Goal: Contribute content: Contribute content

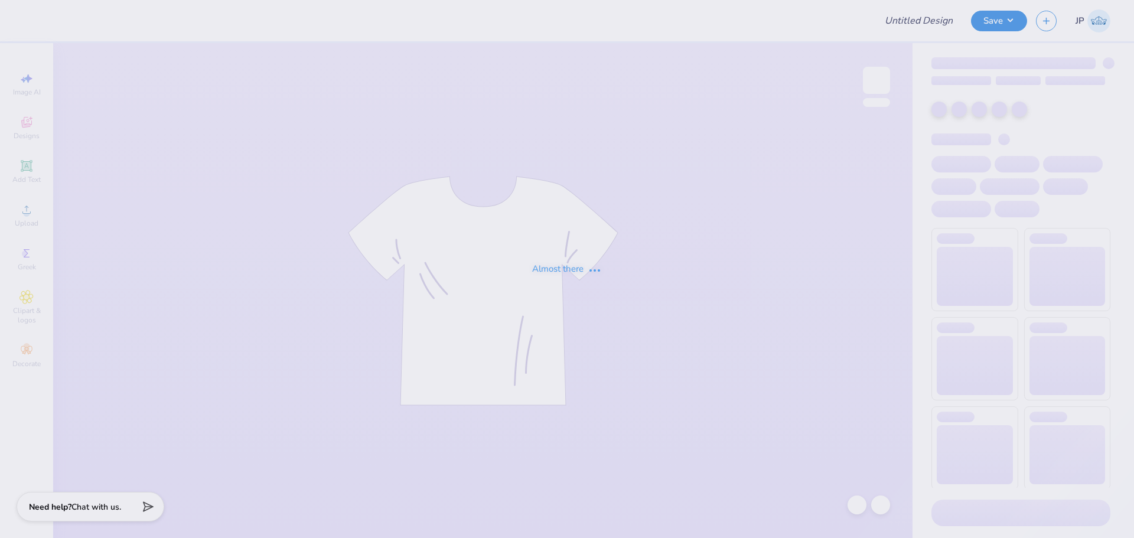
type input "The [GEOGRAPHIC_DATA][US_STATE] : [PERSON_NAME]"
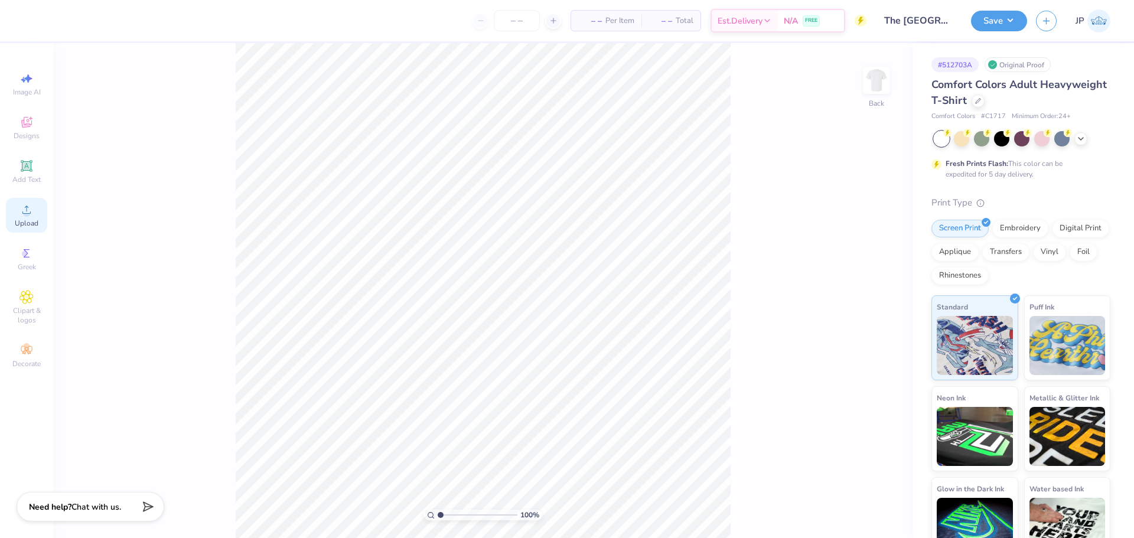
click at [38, 214] on div "Upload" at bounding box center [26, 215] width 41 height 35
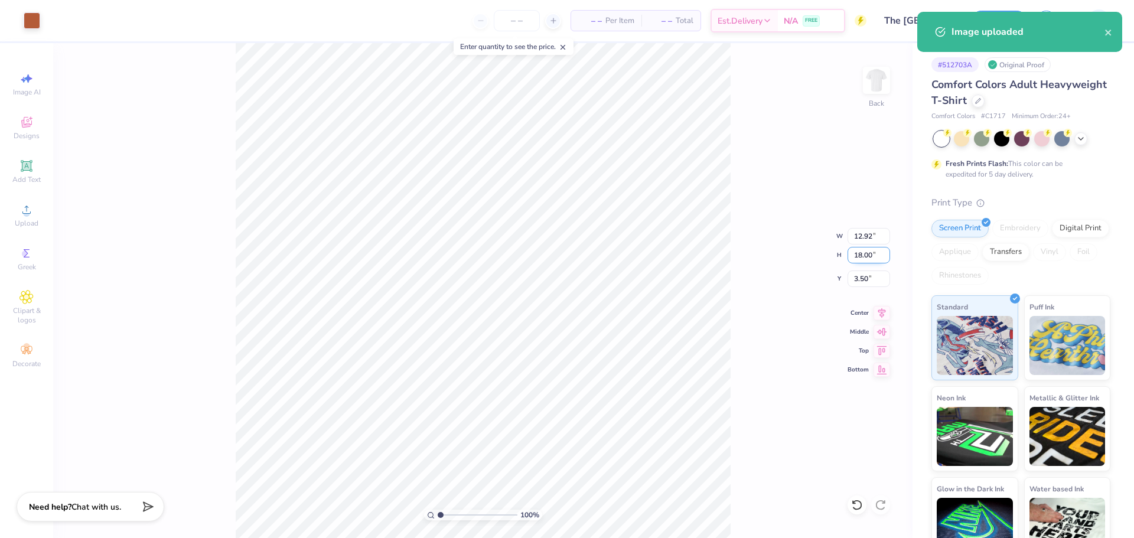
click at [859, 257] on input "18.00" at bounding box center [869, 255] width 43 height 17
type input "15"
type input "10.77"
type input "15.00"
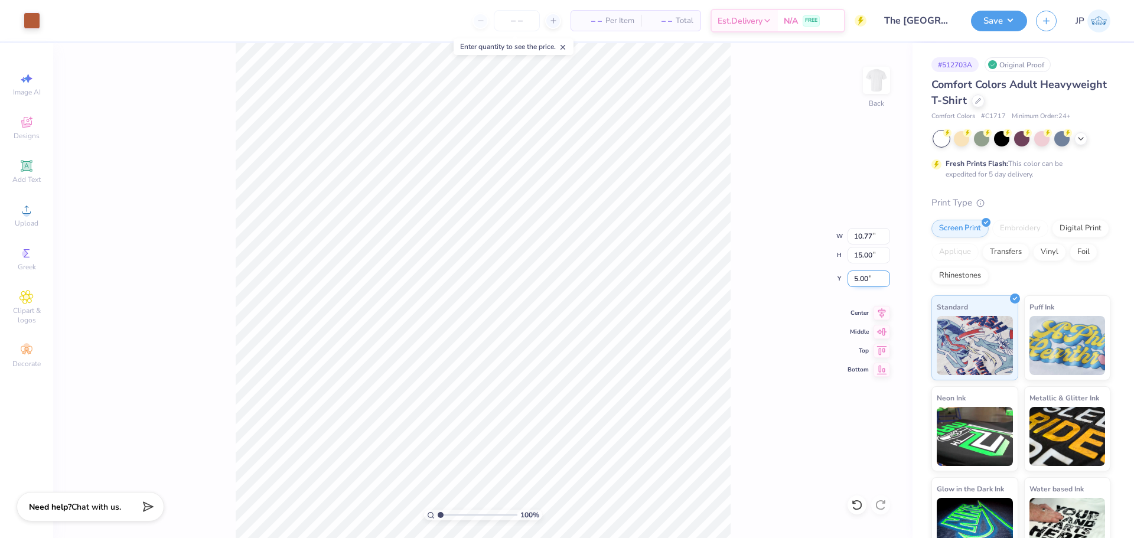
click at [865, 279] on input "5.00" at bounding box center [869, 279] width 43 height 17
type input "3.00"
click at [1001, 16] on button "Save" at bounding box center [999, 19] width 56 height 21
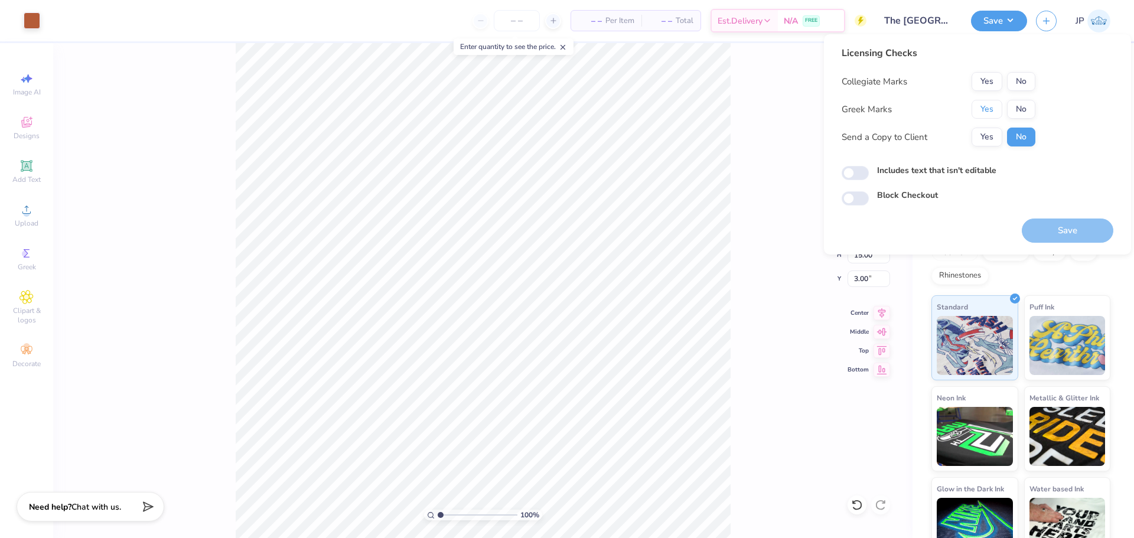
drag, startPoint x: 995, startPoint y: 107, endPoint x: 990, endPoint y: 97, distance: 11.4
click at [994, 107] on button "Yes" at bounding box center [987, 109] width 31 height 19
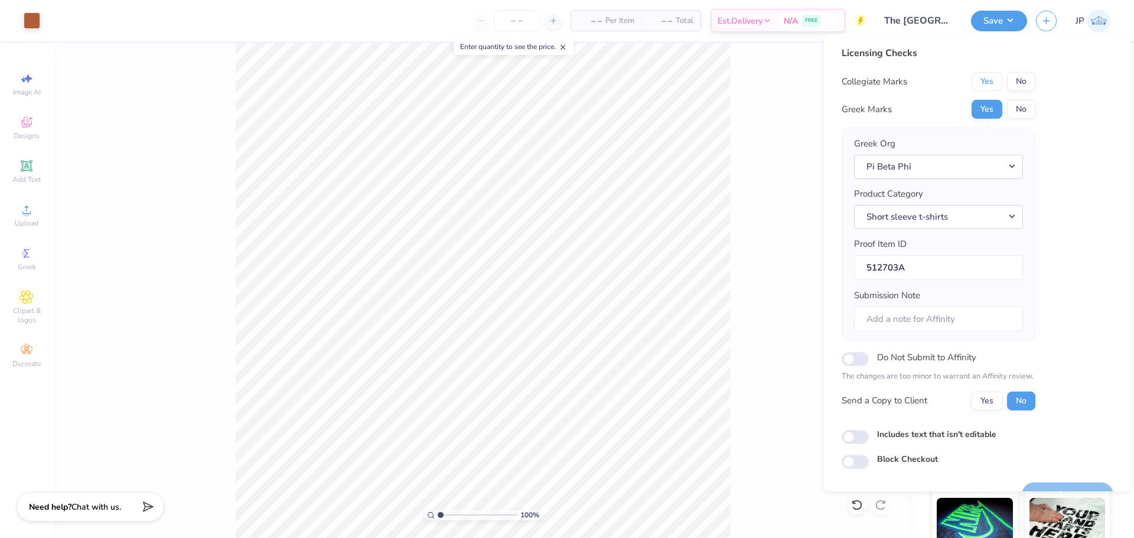
click at [986, 83] on button "Yes" at bounding box center [987, 81] width 31 height 19
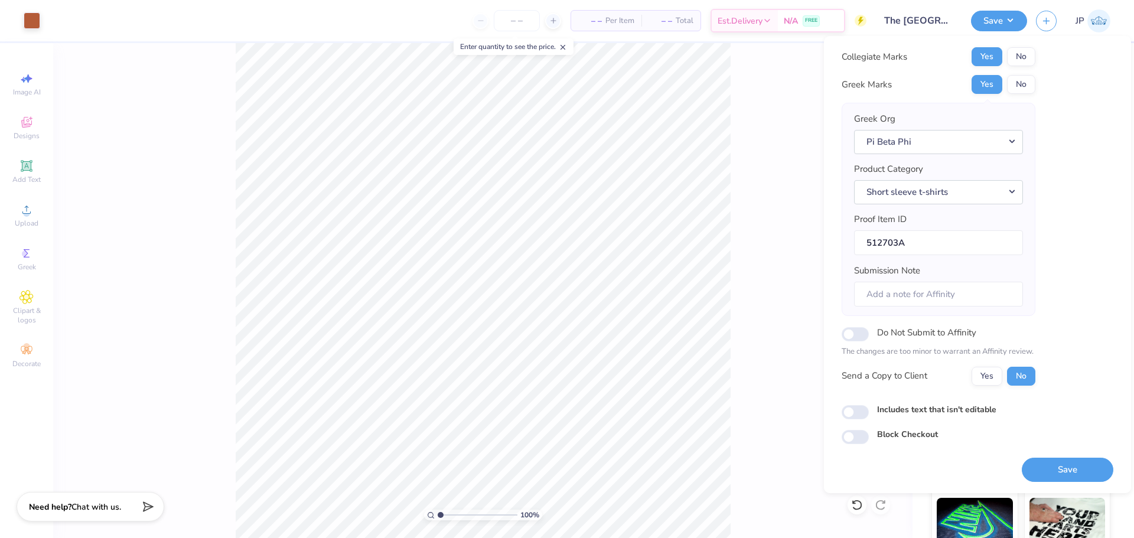
drag, startPoint x: 1066, startPoint y: 476, endPoint x: 331, endPoint y: 0, distance: 875.9
click at [1065, 476] on button "Save" at bounding box center [1068, 470] width 92 height 24
